Goal: Information Seeking & Learning: Learn about a topic

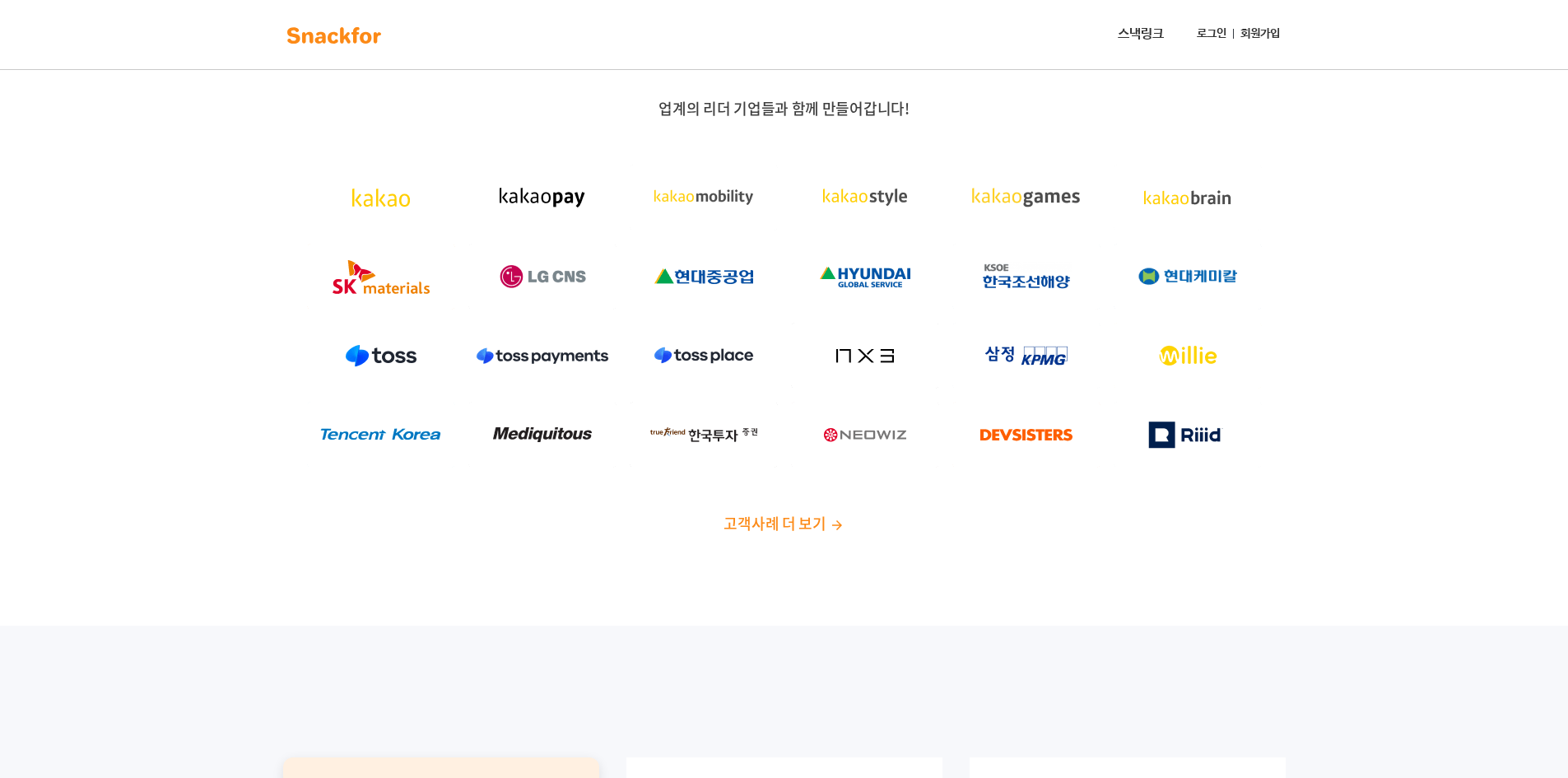
click at [357, 42] on img at bounding box center [334, 34] width 103 height 26
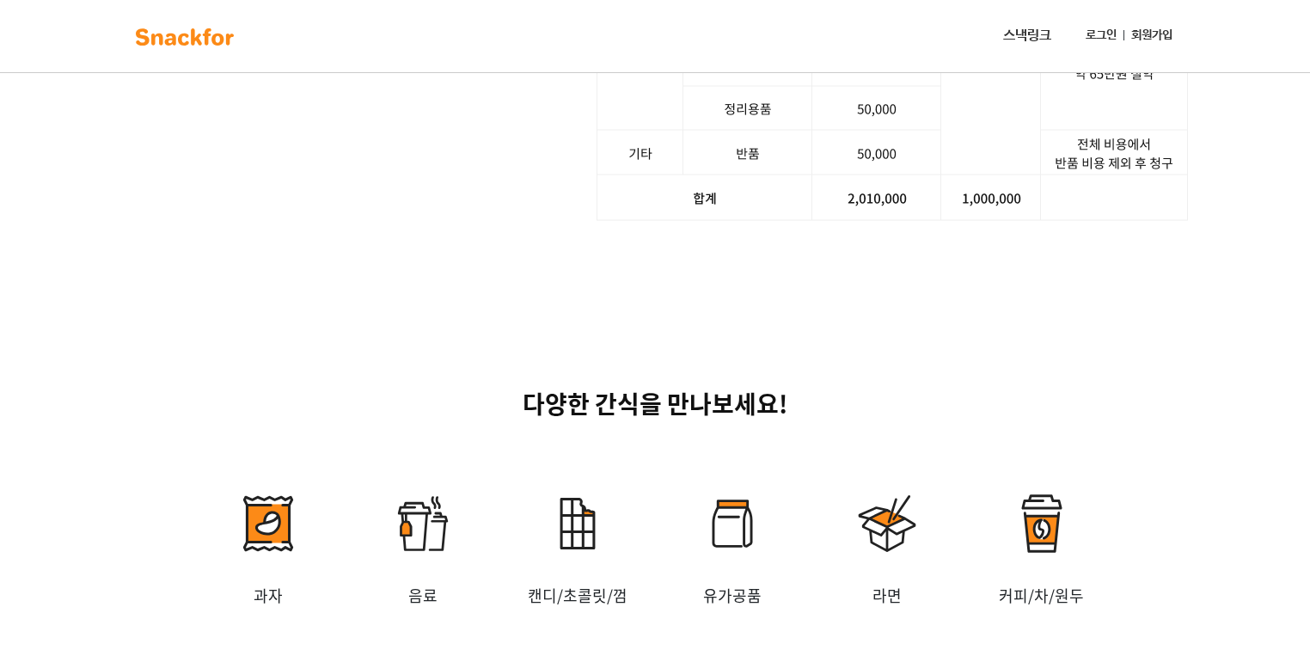
scroll to position [2234, 0]
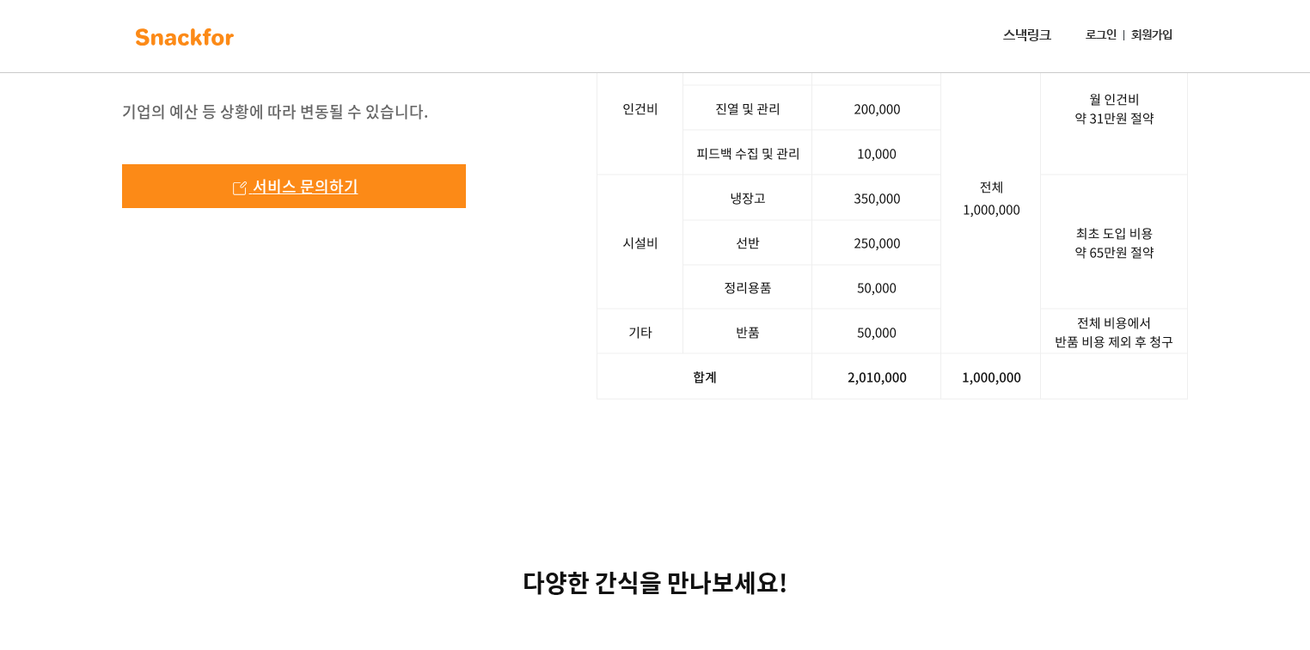
click at [345, 198] on span "서비스 문의하기" at bounding box center [306, 185] width 106 height 23
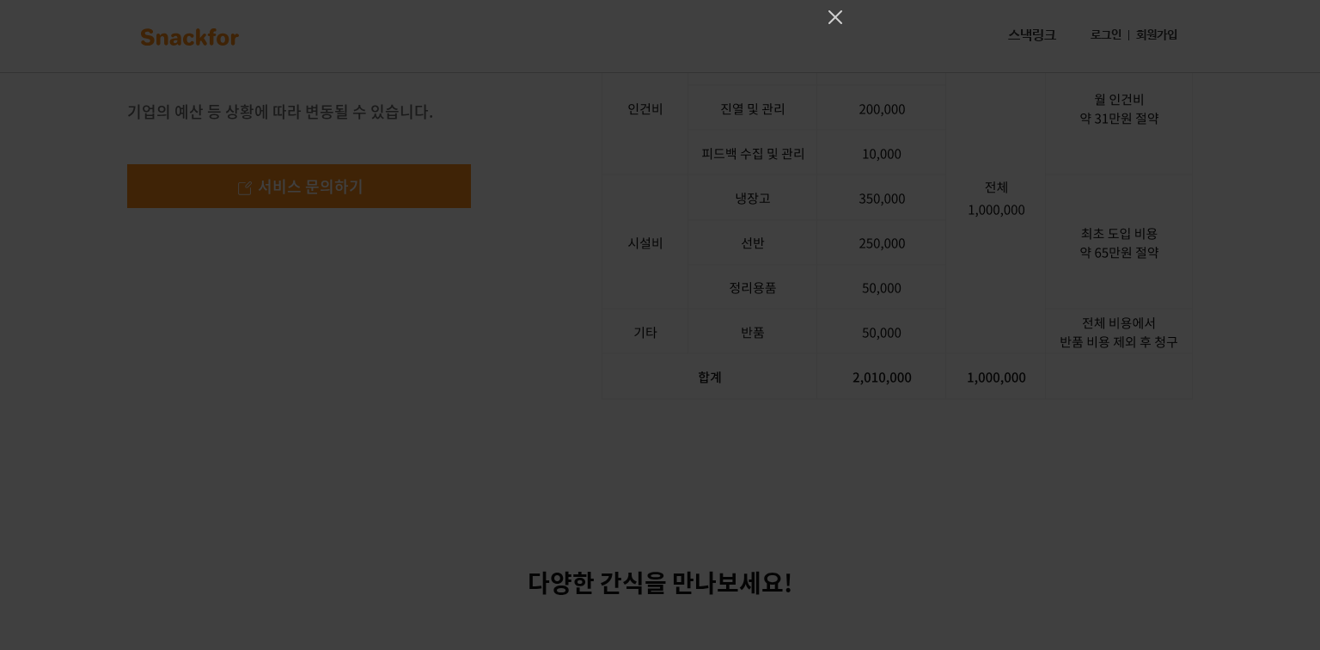
click at [790, 176] on div at bounding box center [660, 325] width 1320 height 650
click at [839, 25] on icon "Close" at bounding box center [835, 17] width 21 height 21
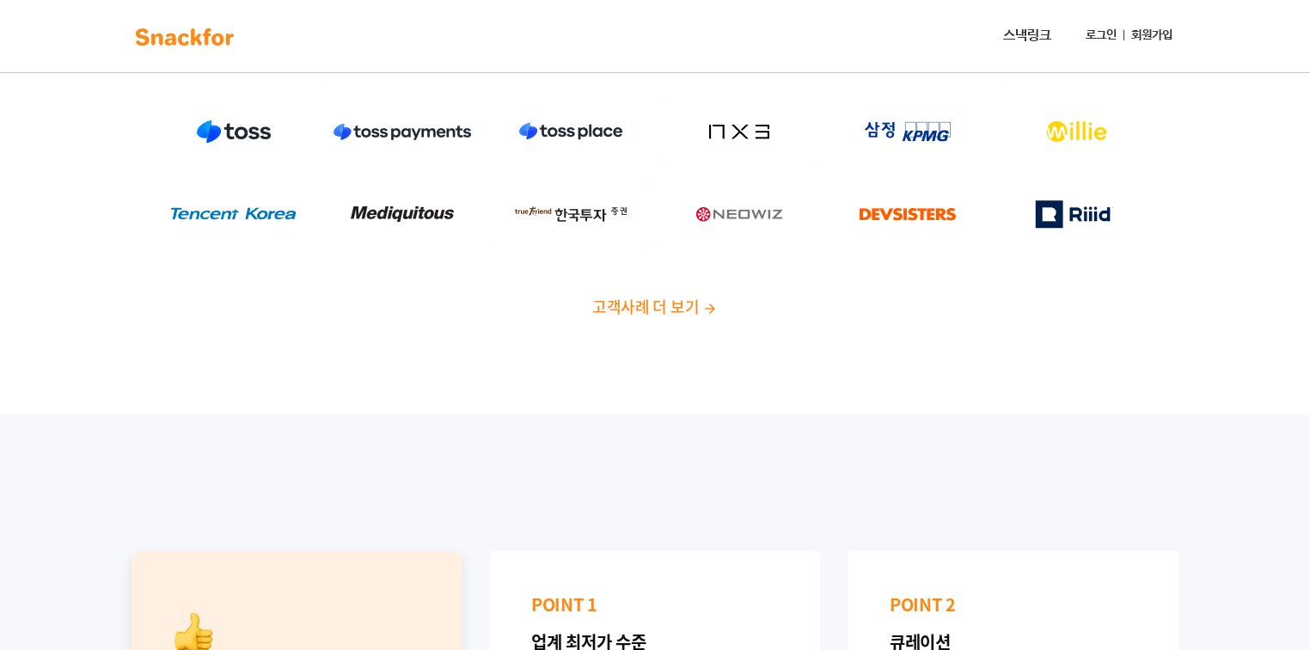
scroll to position [0, 0]
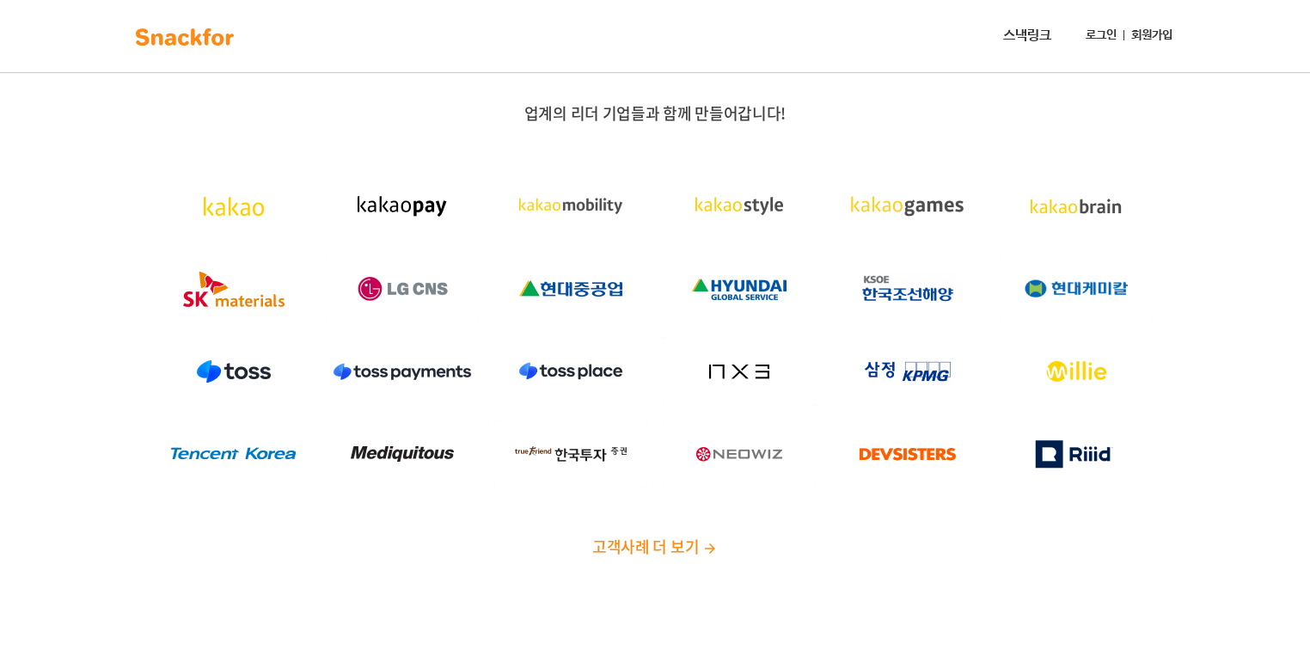
click at [704, 544] on img at bounding box center [709, 548] width 15 height 15
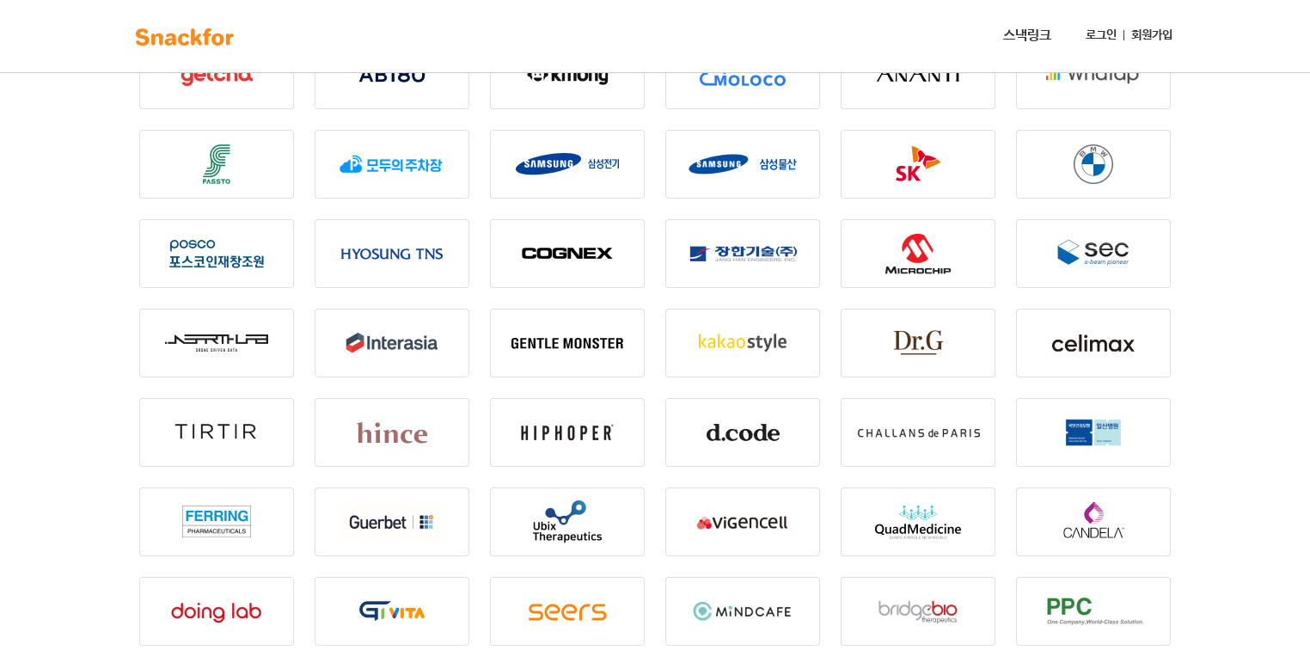
scroll to position [275, 0]
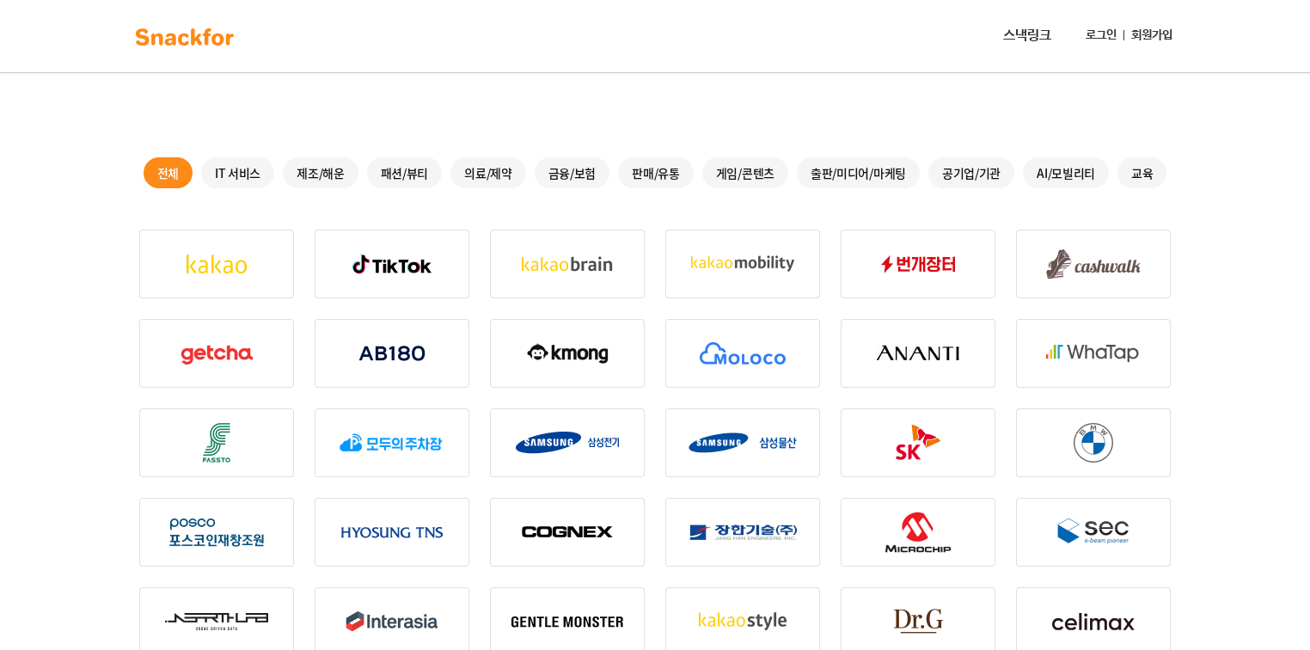
click at [570, 354] on img at bounding box center [567, 353] width 155 height 69
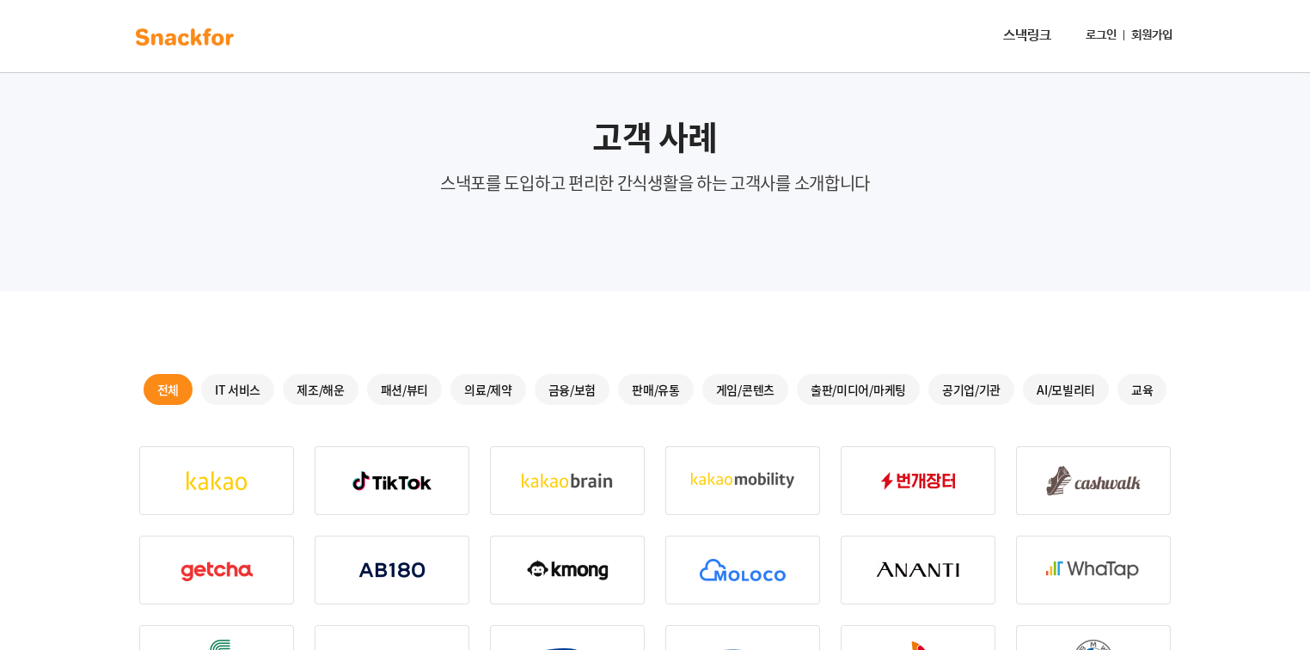
scroll to position [0, 0]
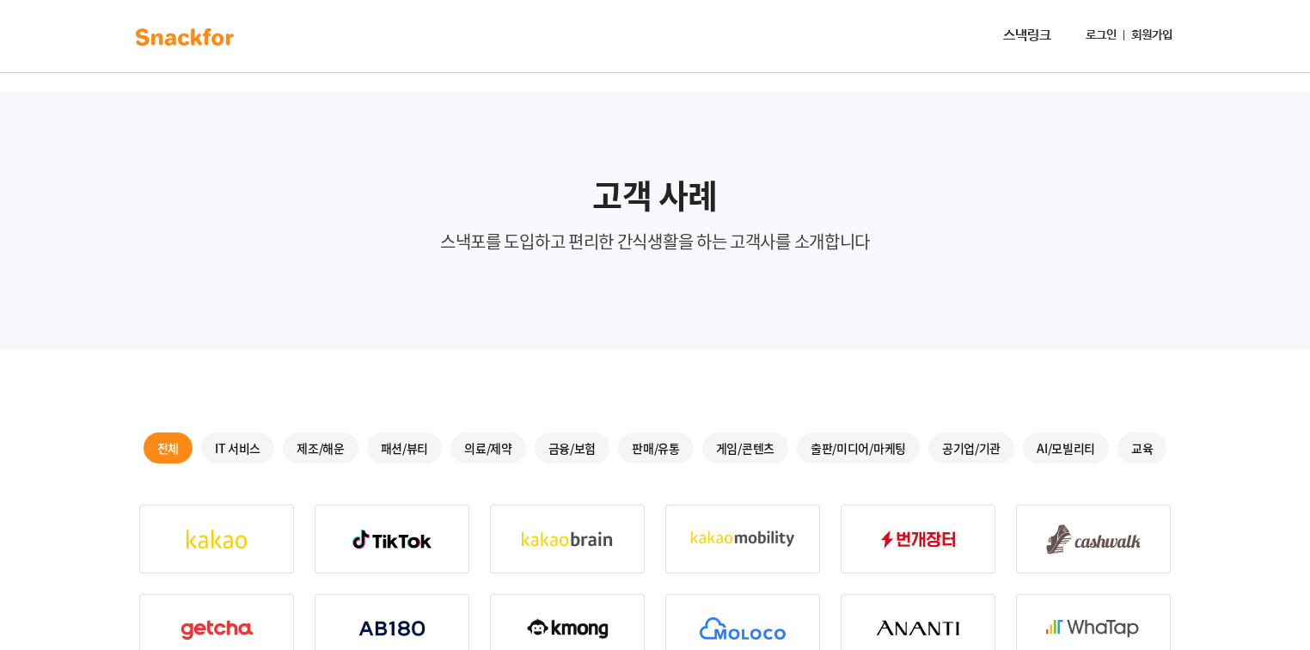
click at [209, 38] on img at bounding box center [185, 36] width 108 height 27
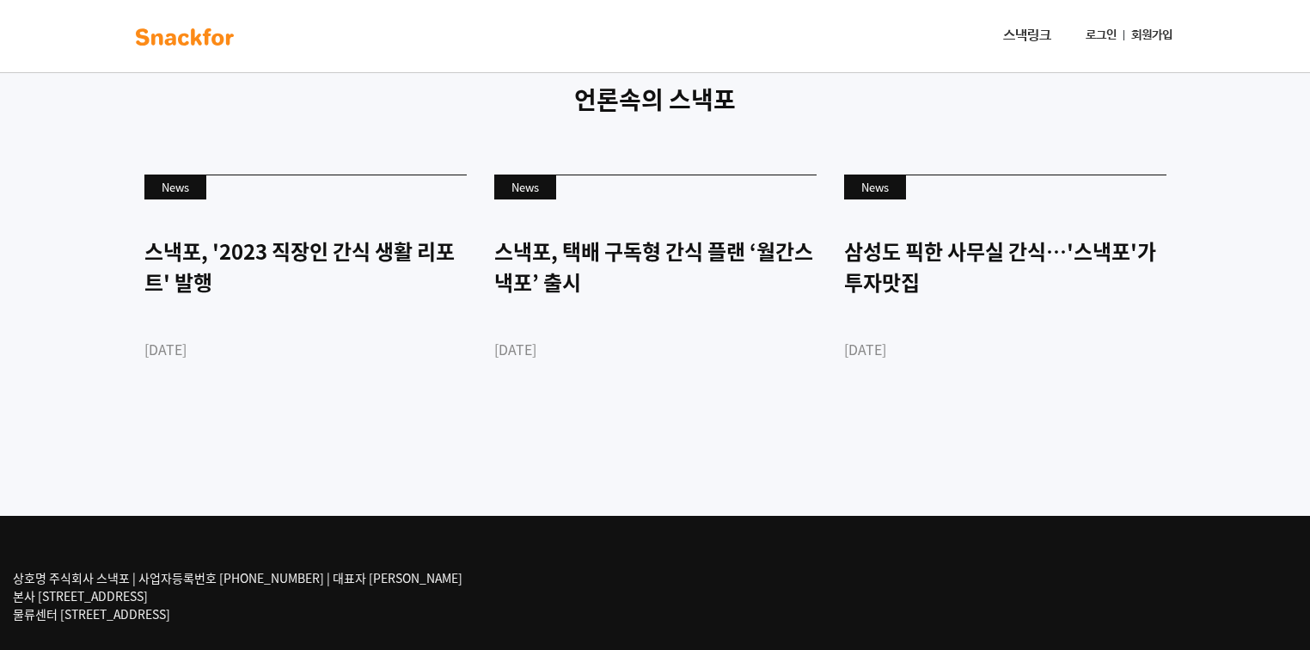
scroll to position [4285, 0]
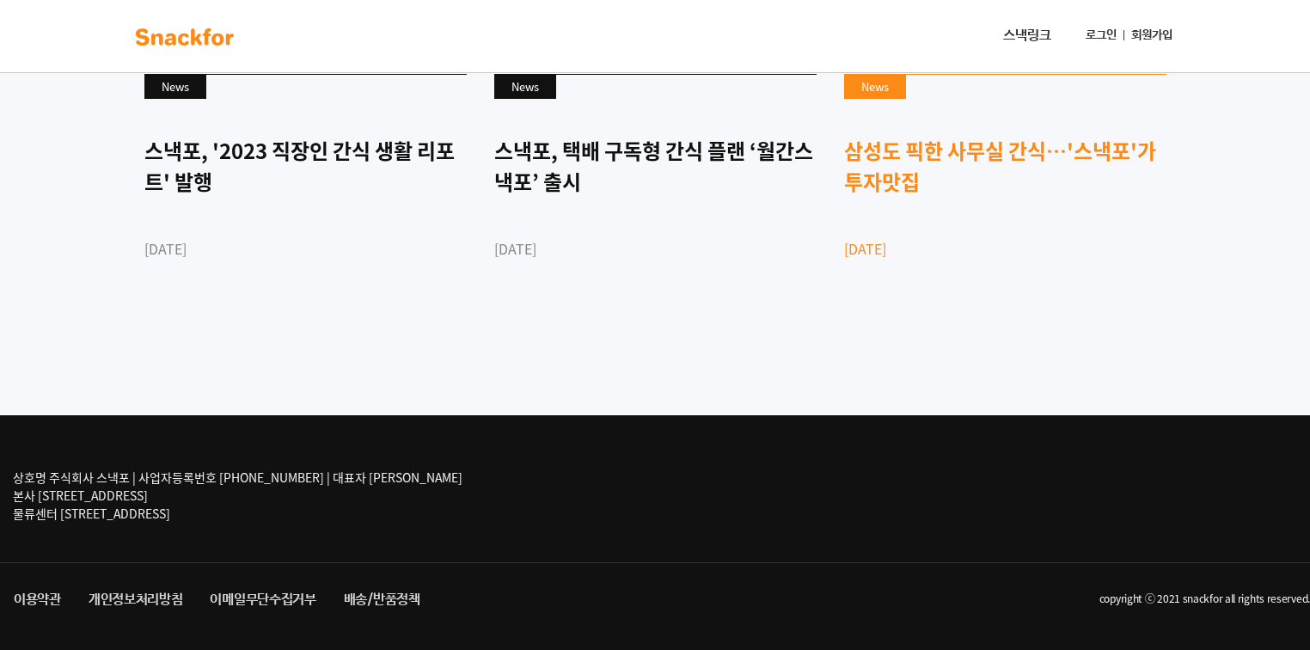
click at [1030, 165] on div "삼성도 픽한 사무실 간식…'스낵포'가 투자맛집" at bounding box center [1005, 166] width 322 height 62
